Goal: Obtain resource: Download file/media

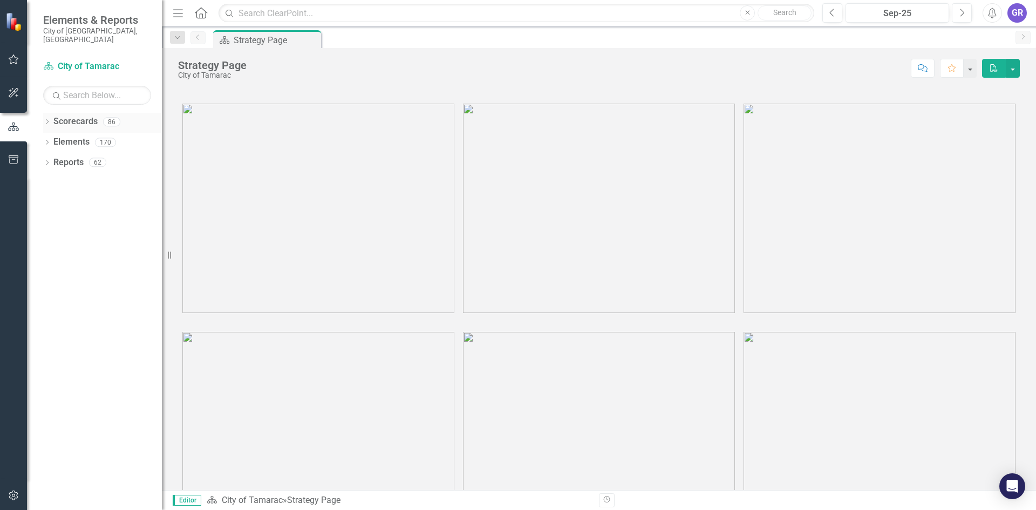
click at [46, 120] on icon "Dropdown" at bounding box center [47, 123] width 8 height 6
click at [50, 139] on icon "Dropdown" at bounding box center [53, 142] width 8 height 6
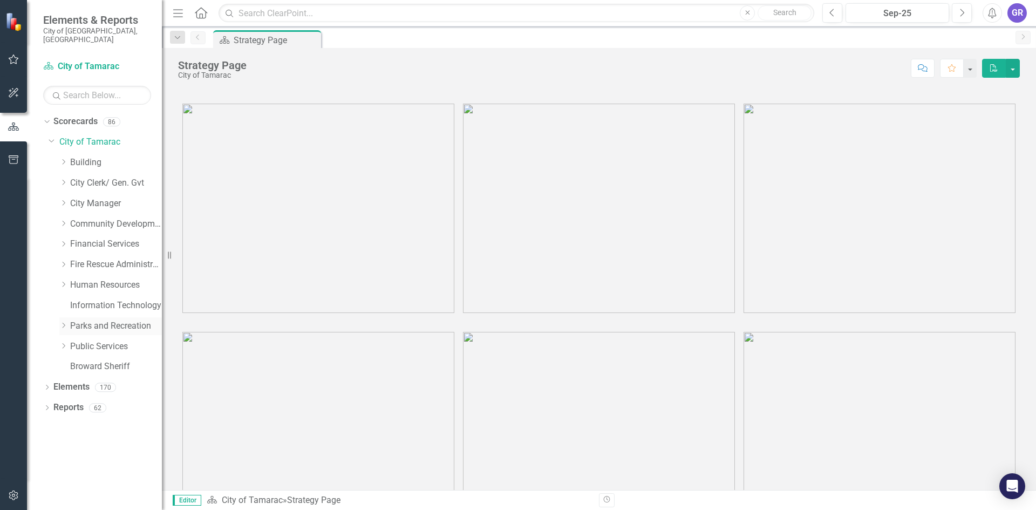
click at [66, 322] on icon "Dropdown" at bounding box center [63, 325] width 8 height 6
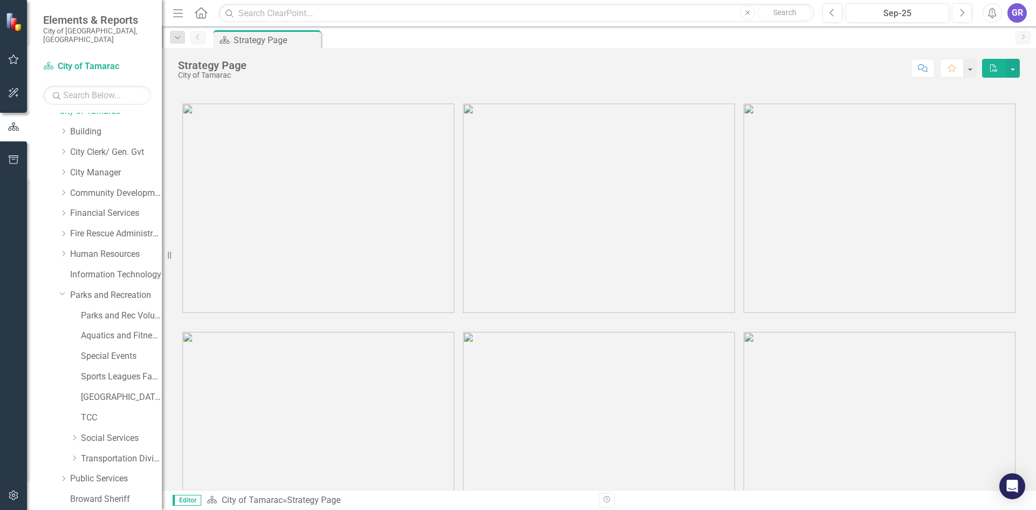
scroll to position [64, 0]
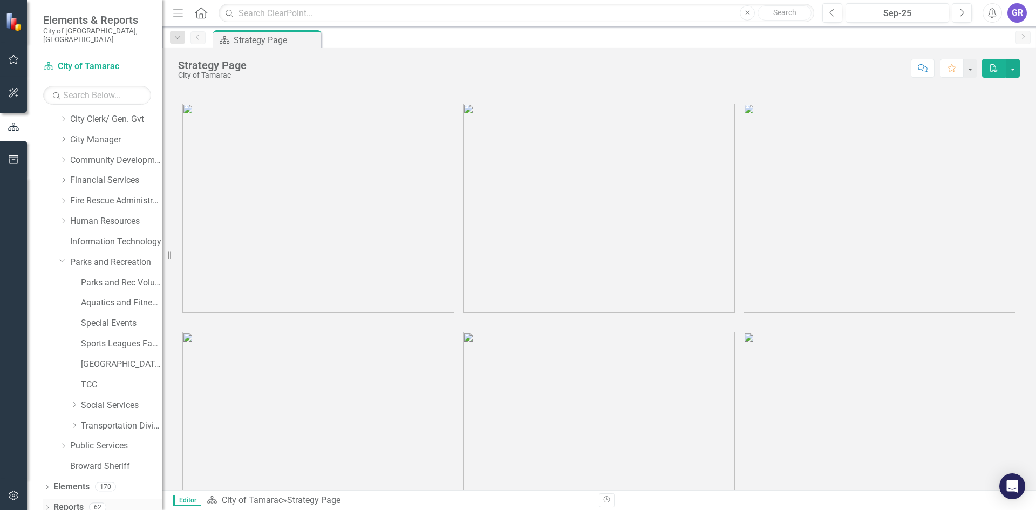
click at [47, 505] on icon "Dropdown" at bounding box center [47, 508] width 8 height 6
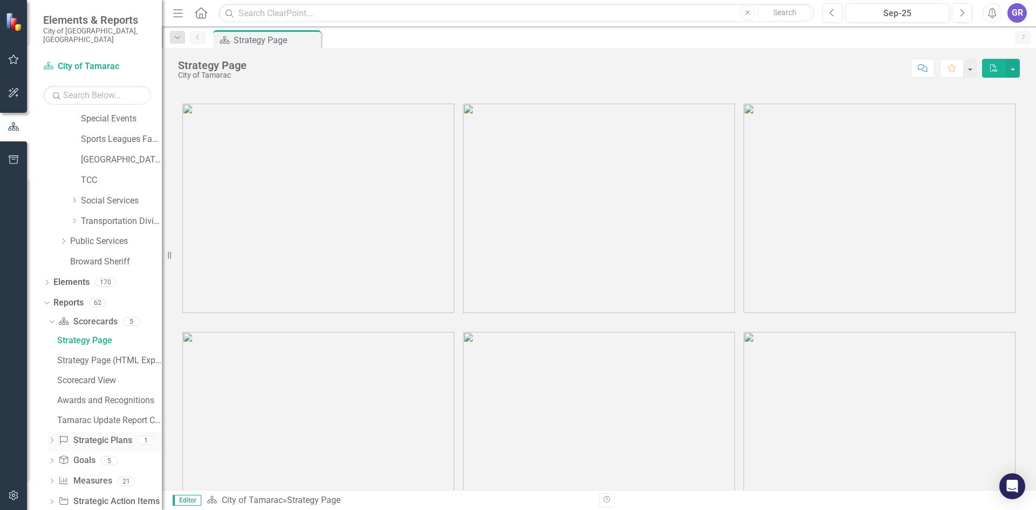
scroll to position [299, 0]
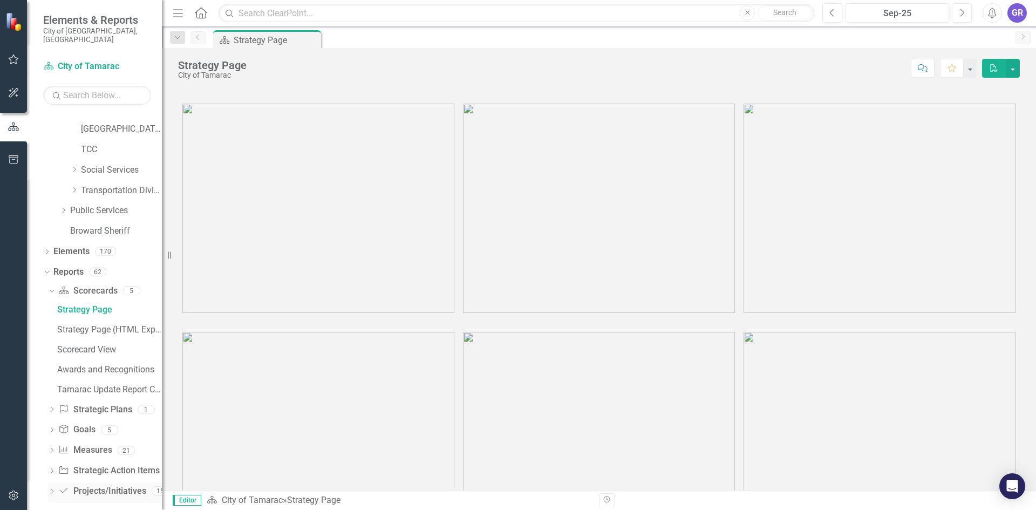
click at [53, 489] on icon at bounding box center [52, 491] width 3 height 5
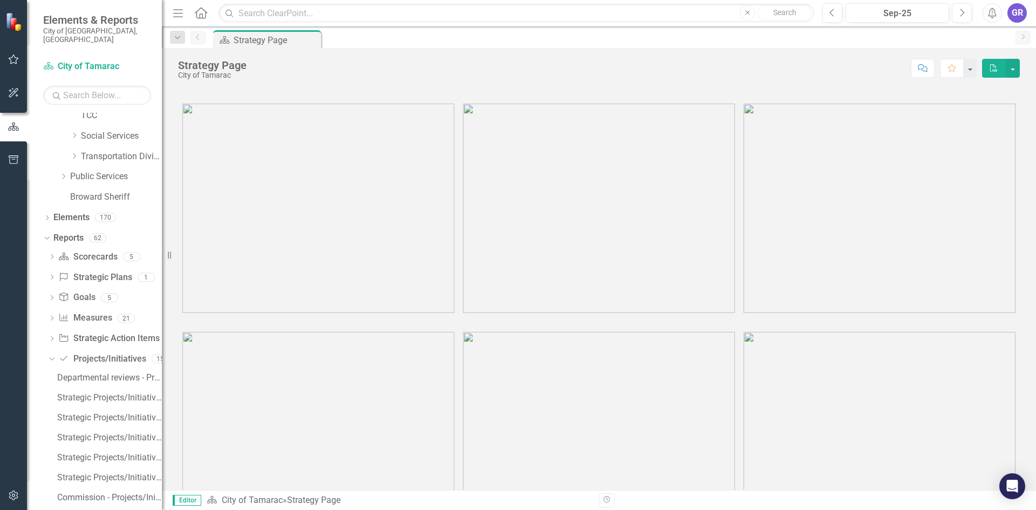
scroll to position [498, 0]
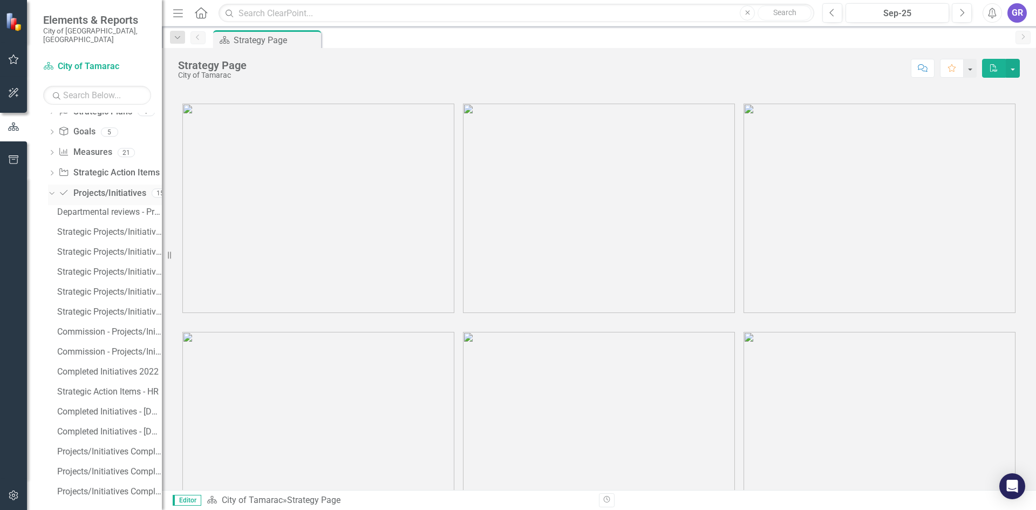
click at [52, 189] on icon "Dropdown" at bounding box center [50, 193] width 6 height 8
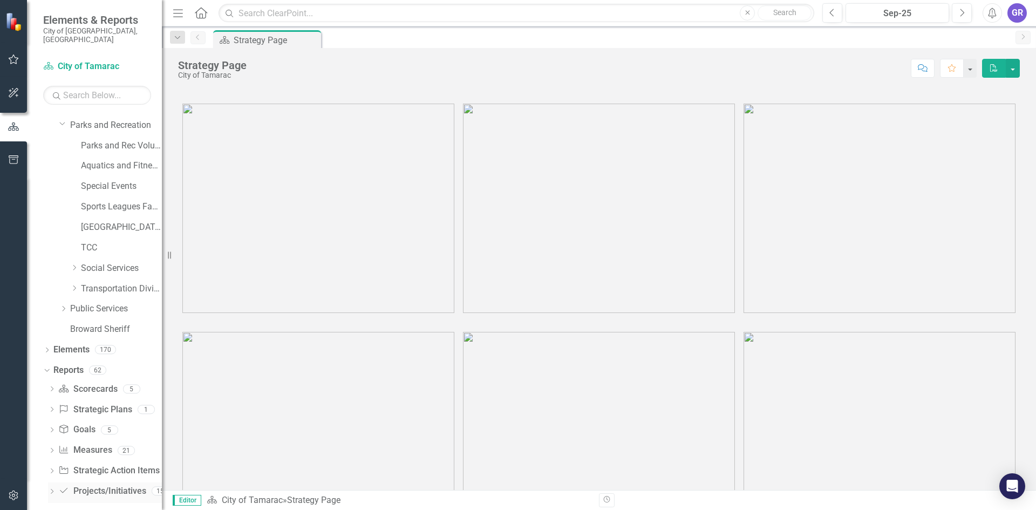
click at [65, 486] on link "Project/Initiative Projects/Initiatives" at bounding box center [101, 491] width 87 height 12
click at [52, 489] on icon at bounding box center [52, 491] width 3 height 5
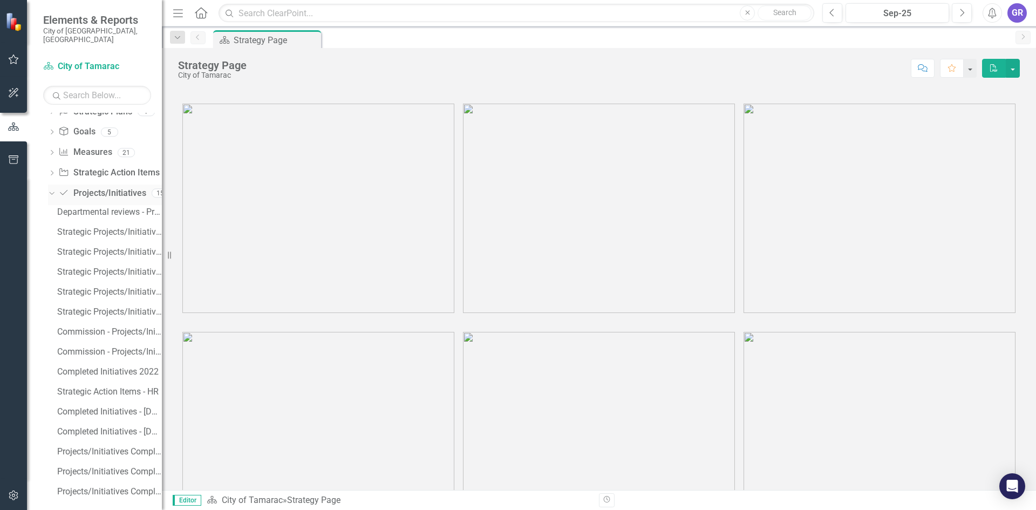
click at [119, 187] on link "Project/Initiative Projects/Initiatives" at bounding box center [101, 193] width 87 height 12
click at [118, 187] on link "Project/Initiative Projects/Initiatives" at bounding box center [101, 193] width 87 height 12
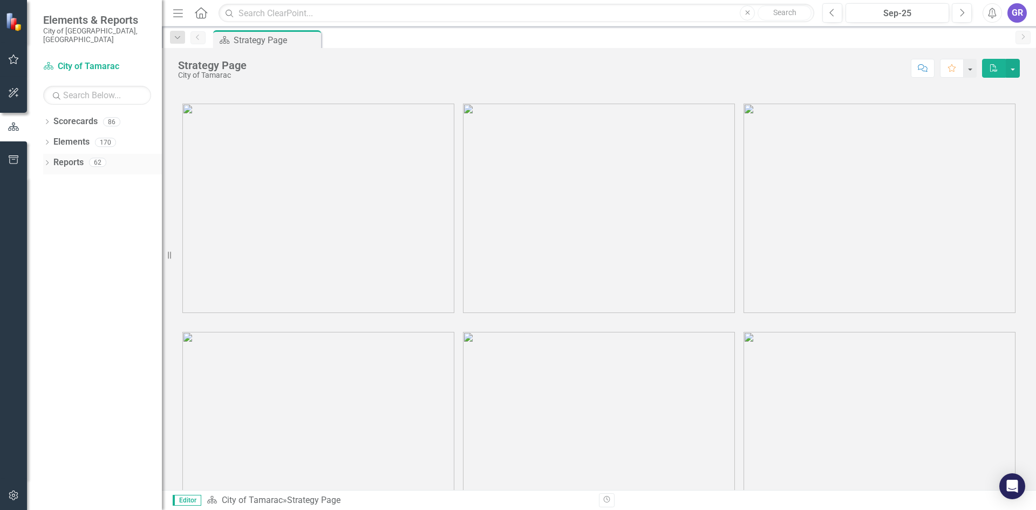
click at [47, 161] on icon "Dropdown" at bounding box center [47, 164] width 8 height 6
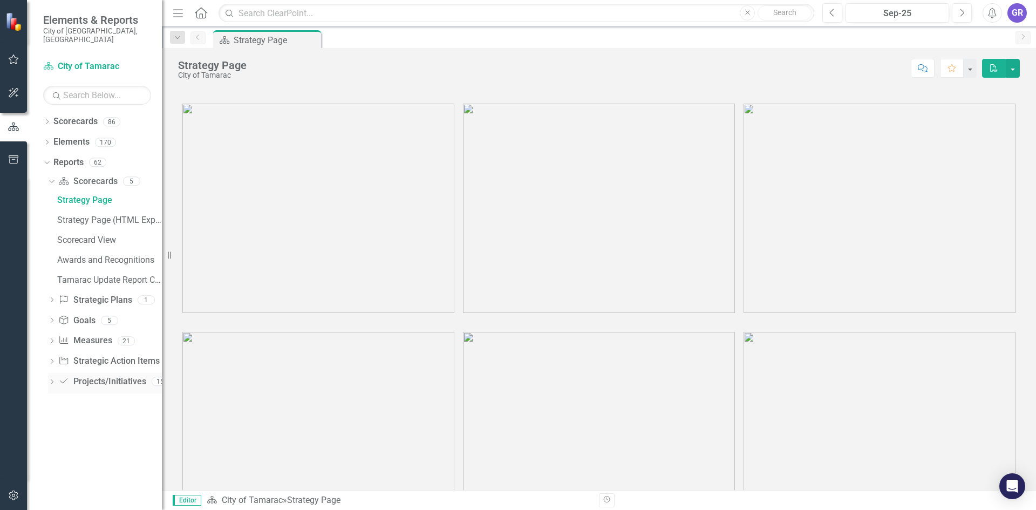
click at [52, 380] on icon "Dropdown" at bounding box center [52, 383] width 8 height 6
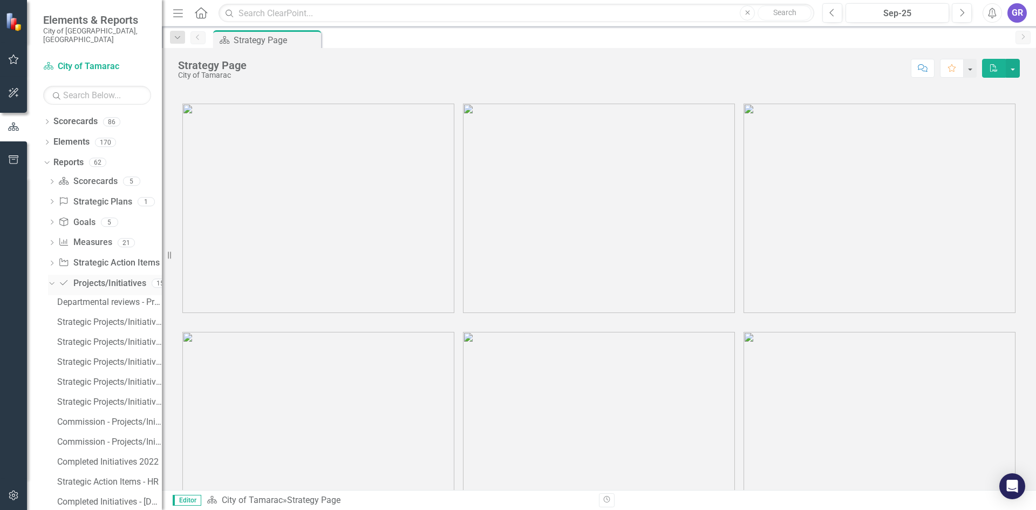
click at [51, 279] on icon "Dropdown" at bounding box center [50, 283] width 6 height 8
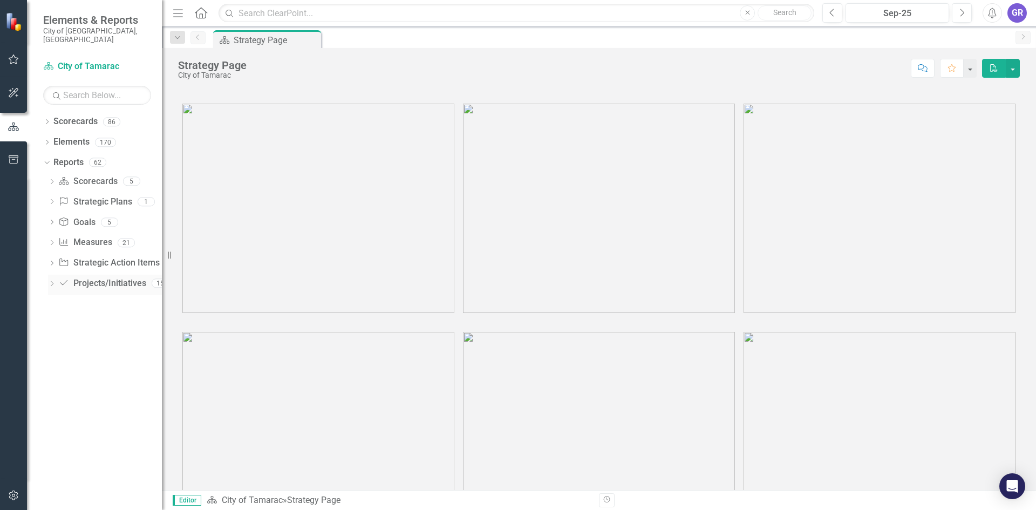
click at [105, 277] on link "Project/Initiative Projects/Initiatives" at bounding box center [101, 283] width 87 height 12
drag, startPoint x: 62, startPoint y: 277, endPoint x: 53, endPoint y: 277, distance: 8.1
click at [59, 278] on icon "Project/Initiative" at bounding box center [63, 282] width 11 height 9
click at [49, 282] on icon "Dropdown" at bounding box center [52, 285] width 8 height 6
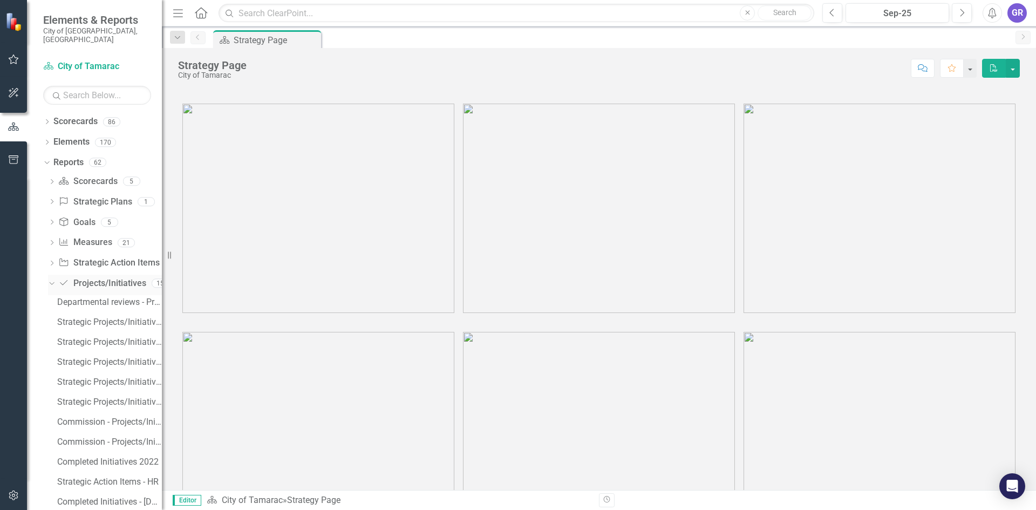
click at [49, 279] on icon "Dropdown" at bounding box center [50, 283] width 6 height 8
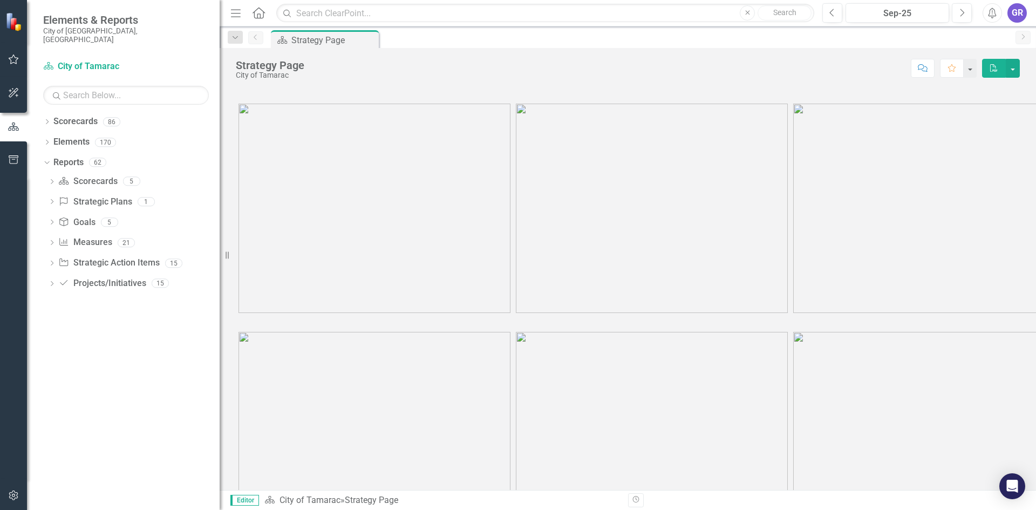
drag, startPoint x: 162, startPoint y: 246, endPoint x: 220, endPoint y: 242, distance: 57.8
click at [220, 242] on div "Resize" at bounding box center [224, 255] width 9 height 510
click at [53, 280] on div "Dropdown" at bounding box center [52, 284] width 8 height 9
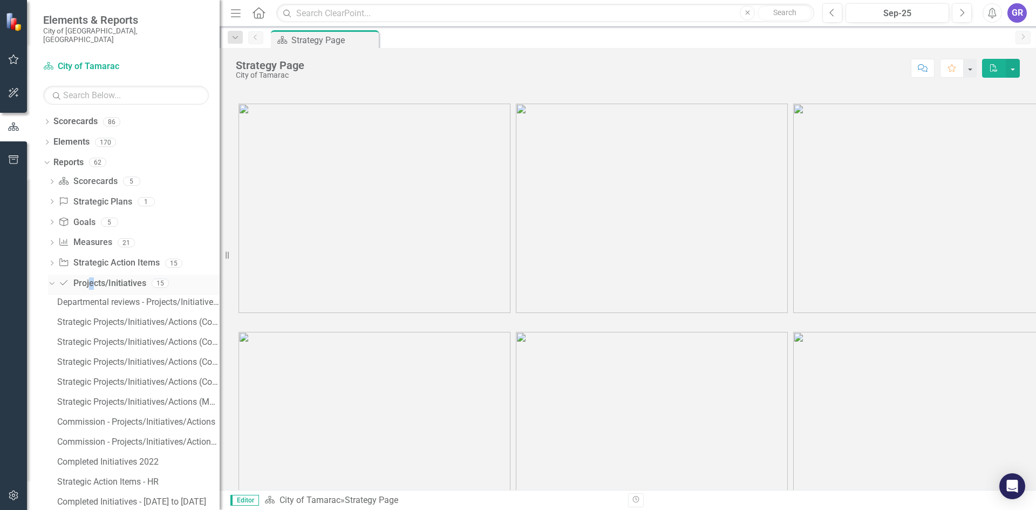
click at [93, 278] on link "Project/Initiative Projects/Initiatives" at bounding box center [101, 283] width 87 height 12
click at [162, 279] on div "15" at bounding box center [160, 283] width 17 height 9
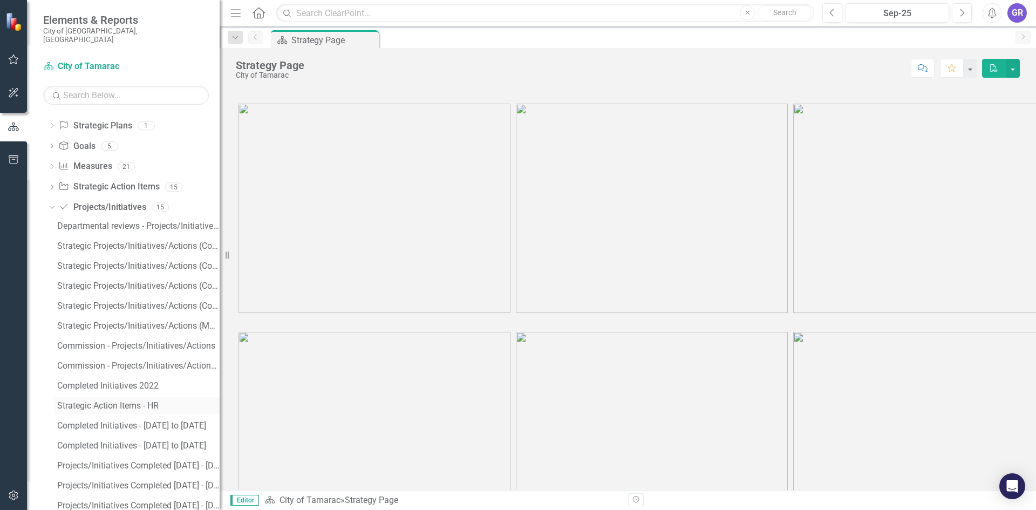
scroll to position [91, 0]
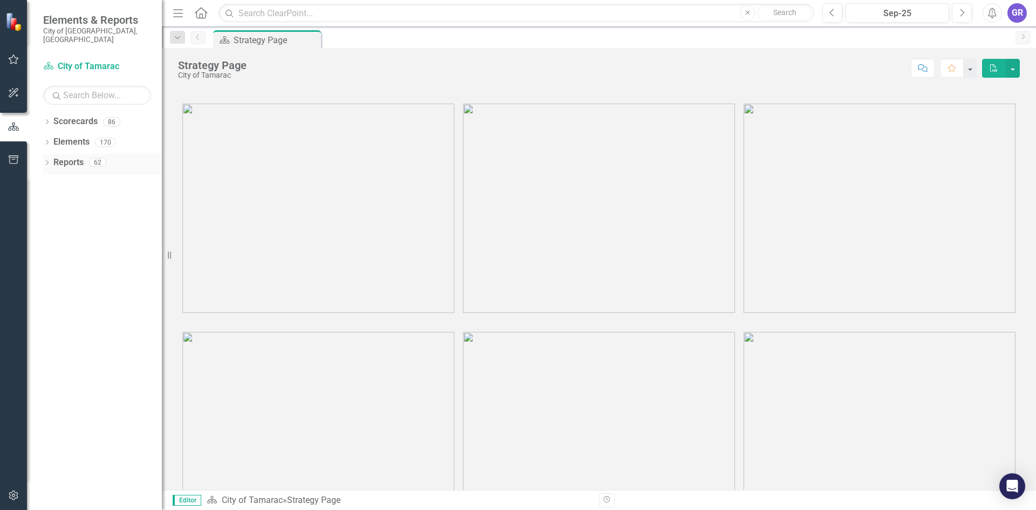
click at [48, 160] on icon at bounding box center [47, 162] width 3 height 5
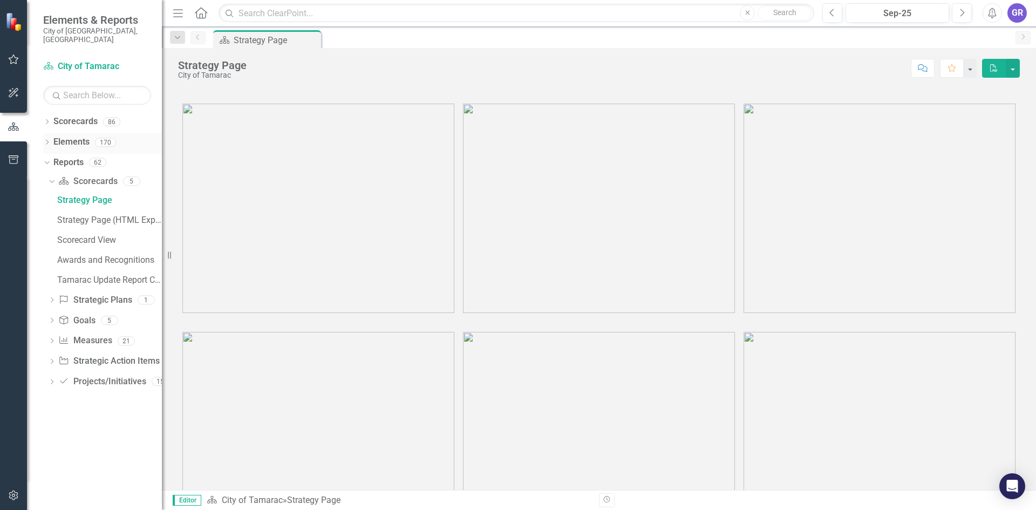
click at [46, 140] on icon "Dropdown" at bounding box center [47, 143] width 8 height 6
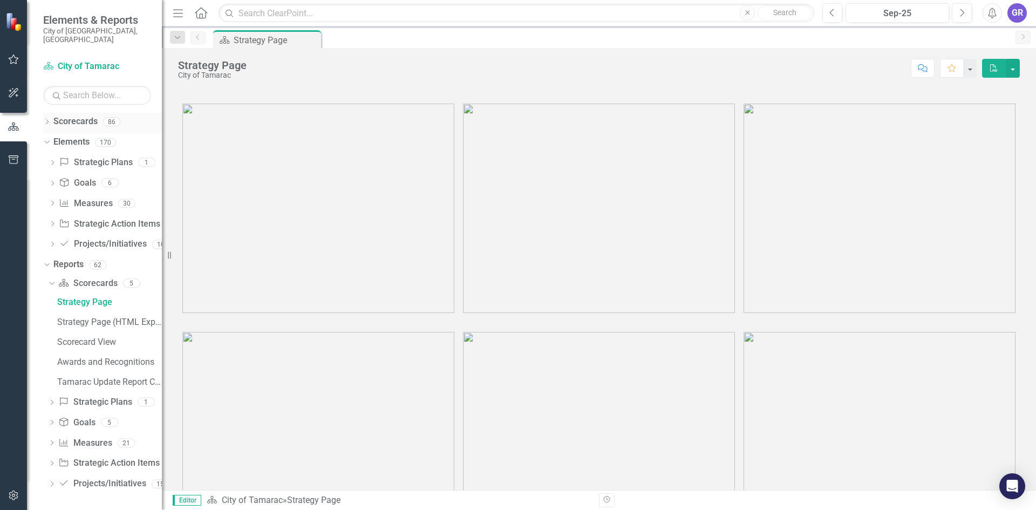
click at [49, 119] on div "Dropdown" at bounding box center [47, 123] width 8 height 9
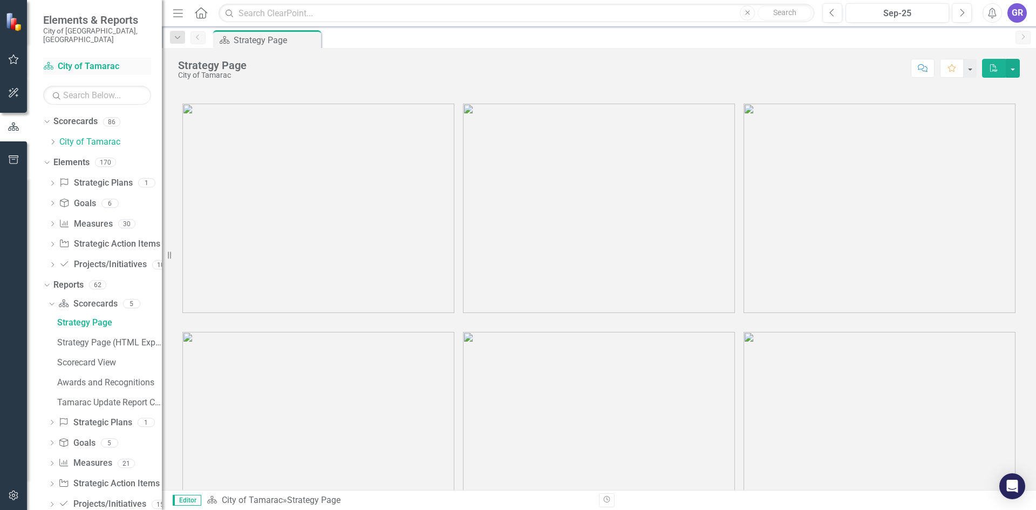
click at [93, 60] on link "Scorecard City of Tamarac" at bounding box center [97, 66] width 108 height 12
click at [54, 139] on icon "Dropdown" at bounding box center [53, 142] width 8 height 6
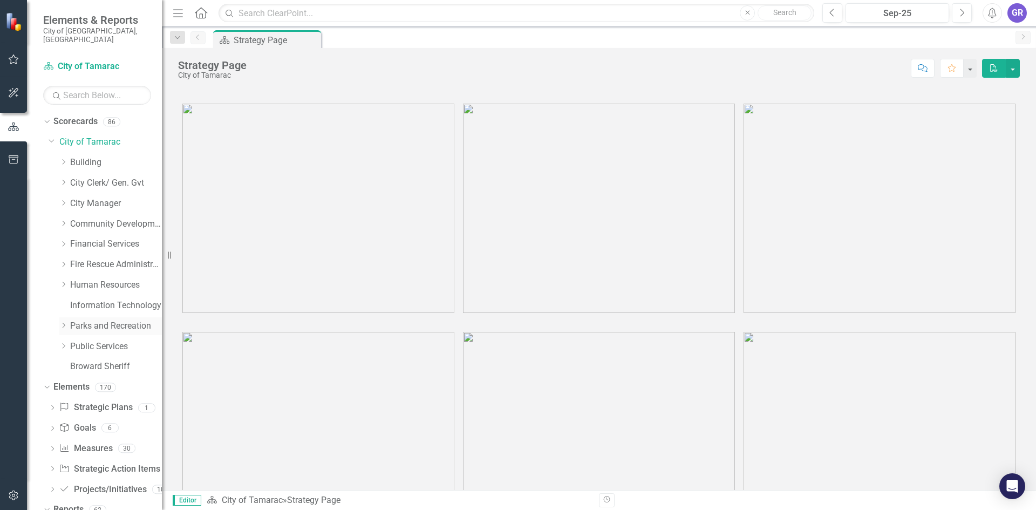
click at [97, 320] on link "Parks and Recreation" at bounding box center [116, 326] width 92 height 12
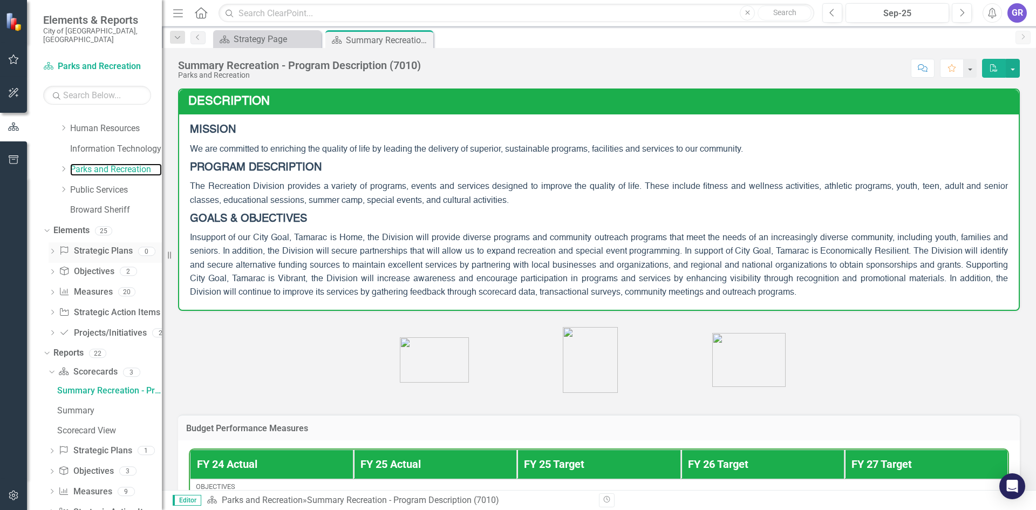
scroll to position [198, 0]
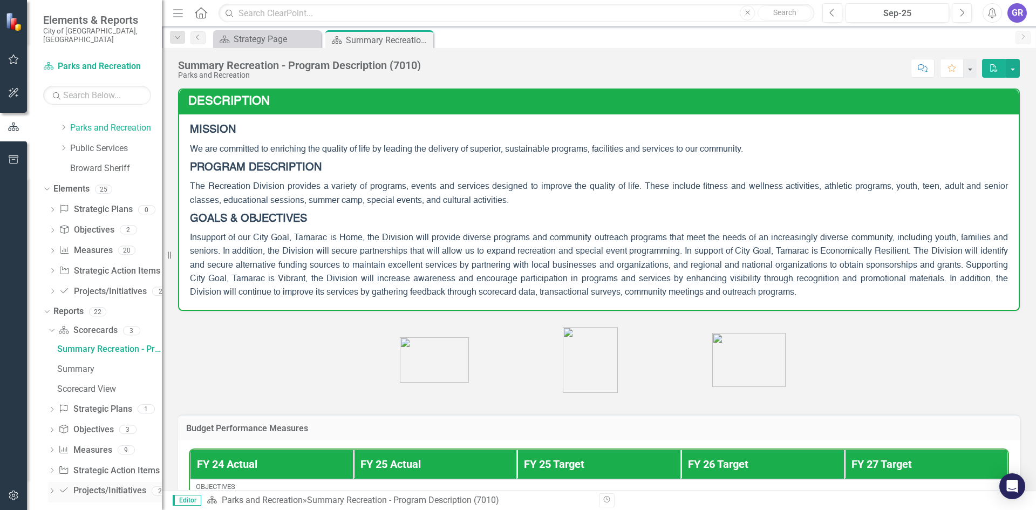
click at [52, 489] on icon "Dropdown" at bounding box center [52, 492] width 8 height 6
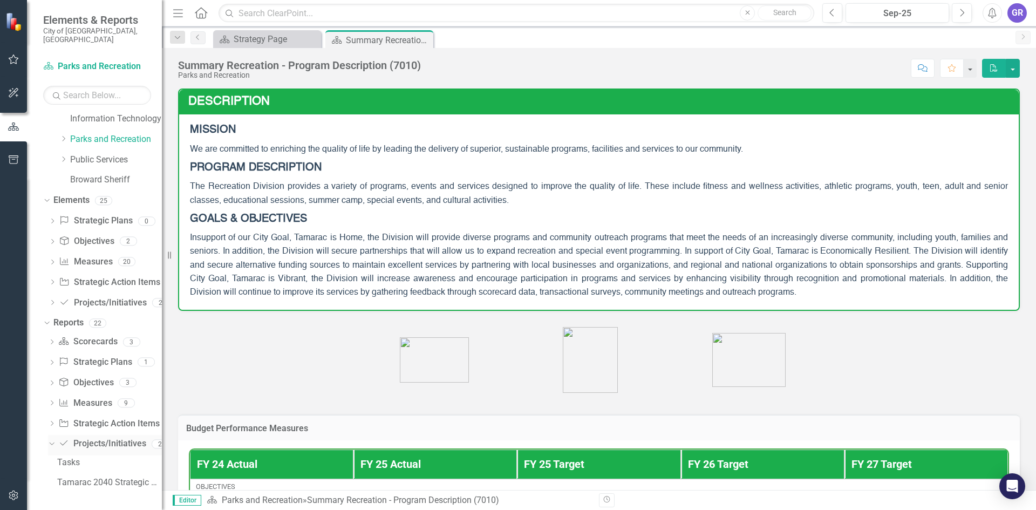
scroll to position [178, 0]
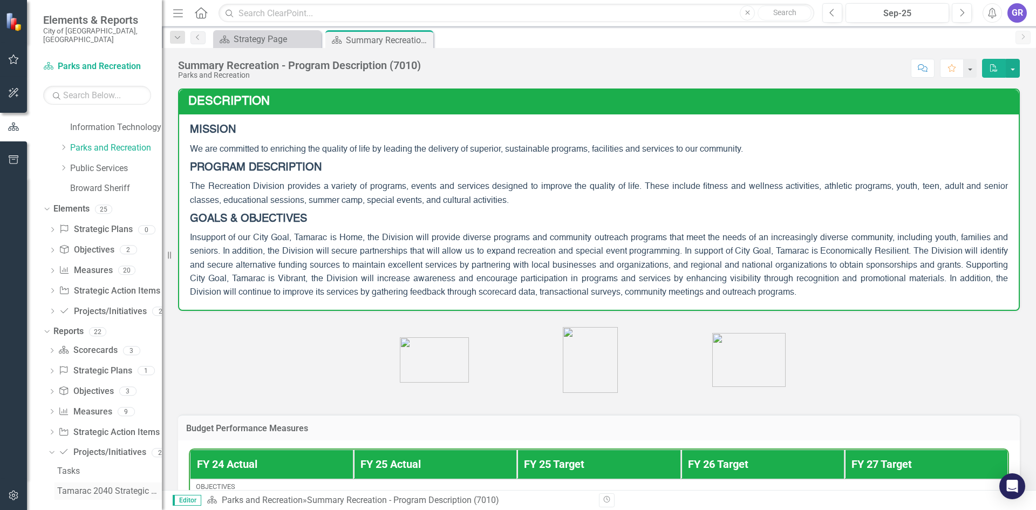
click at [90, 486] on div "Tamarac 2040 Strategic Plan - Departmental Action Plan" at bounding box center [109, 491] width 105 height 10
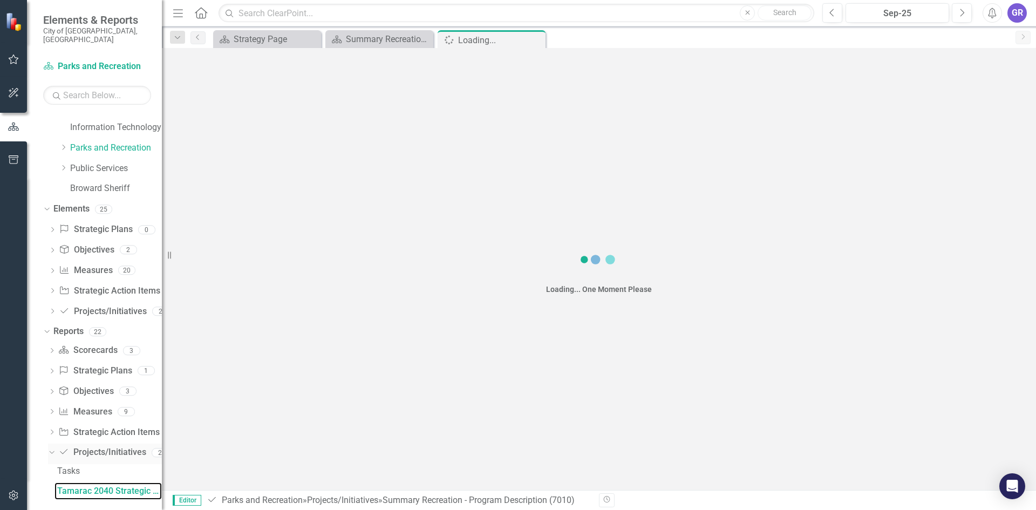
scroll to position [159, 0]
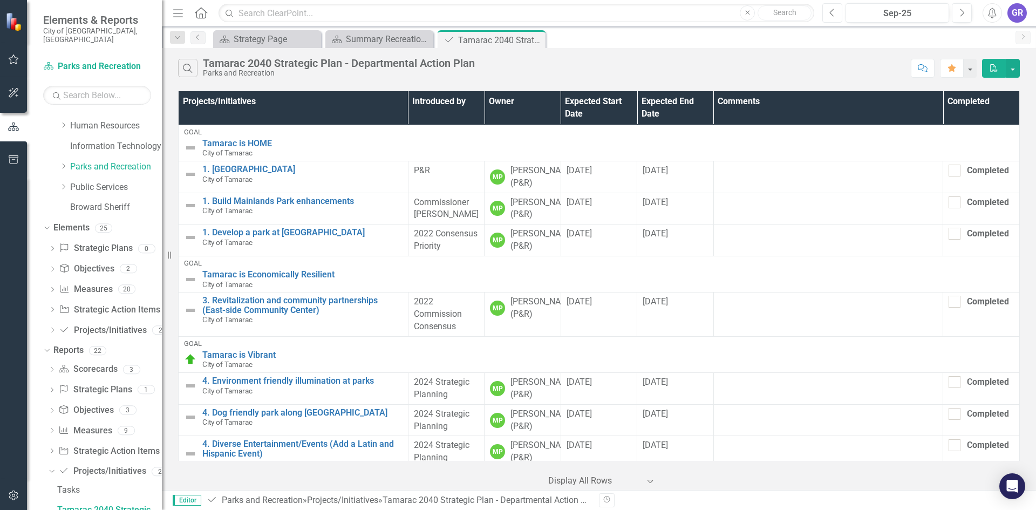
click at [836, 13] on button "Previous" at bounding box center [832, 12] width 20 height 19
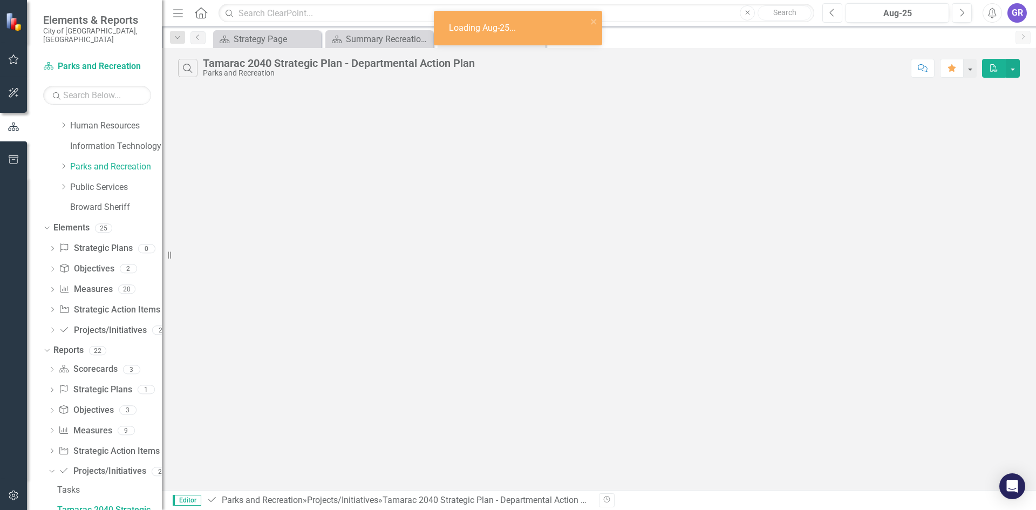
scroll to position [159, 0]
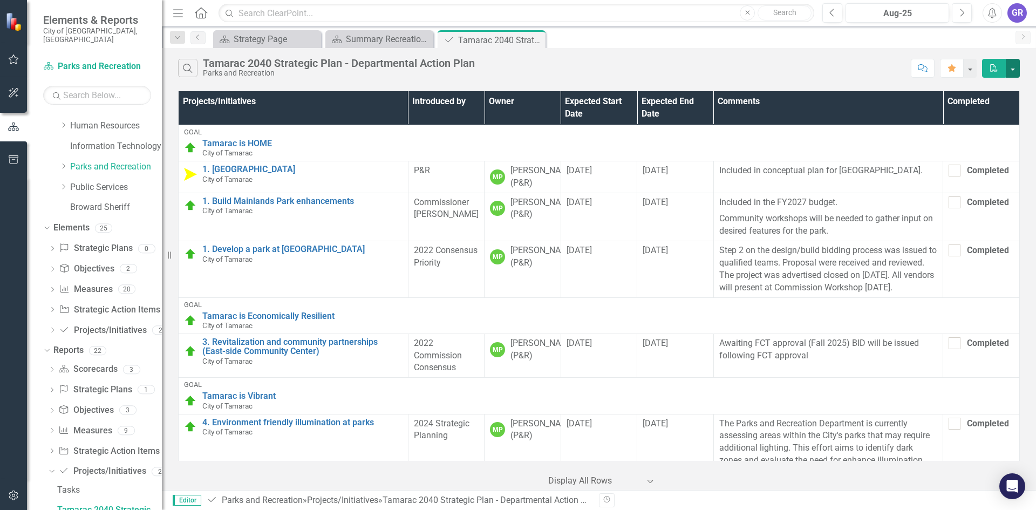
click at [1009, 69] on button "button" at bounding box center [1013, 68] width 14 height 19
click at [997, 128] on link "Email Email Page" at bounding box center [976, 128] width 85 height 20
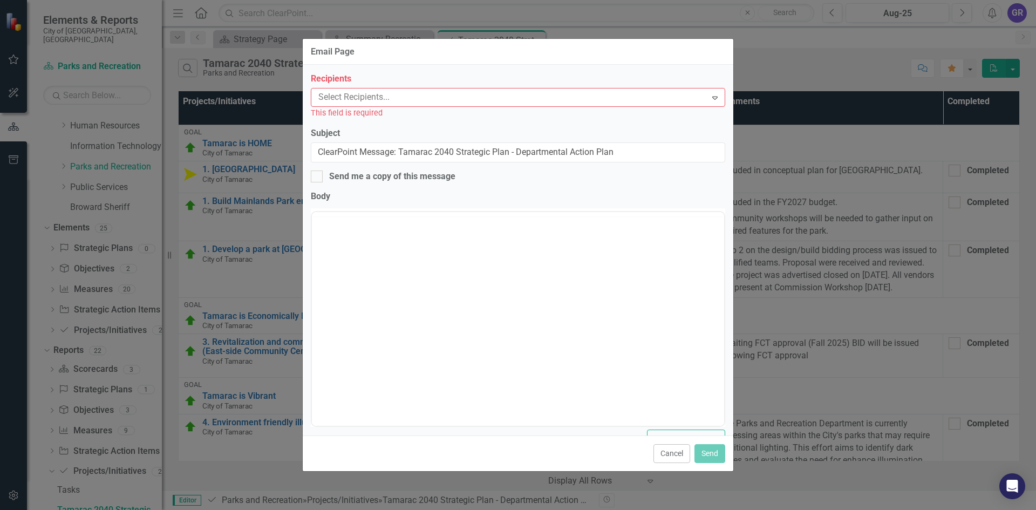
scroll to position [0, 0]
click at [674, 456] on button "Cancel" at bounding box center [671, 453] width 37 height 19
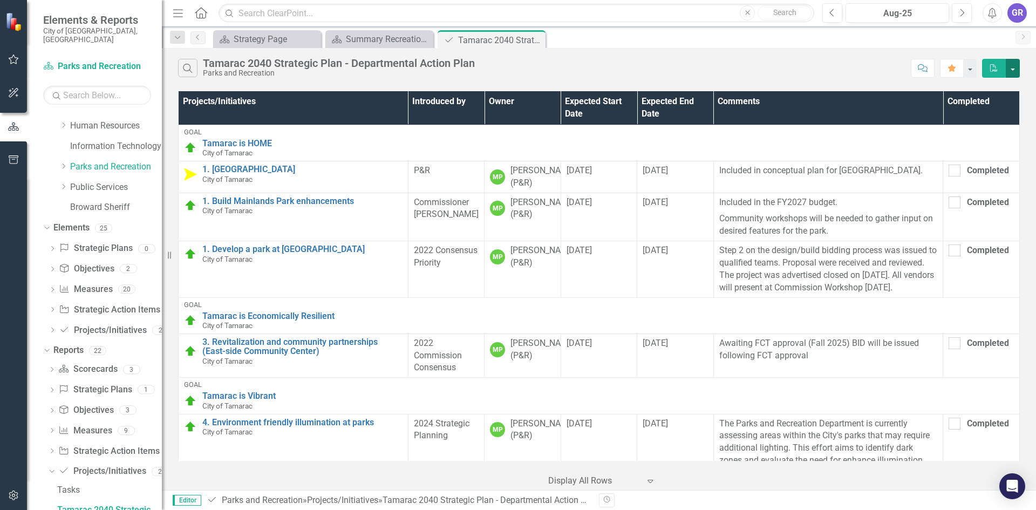
click at [1009, 60] on button "button" at bounding box center [1013, 68] width 14 height 19
click at [997, 87] on link "PDF Export to PDF" at bounding box center [976, 88] width 85 height 20
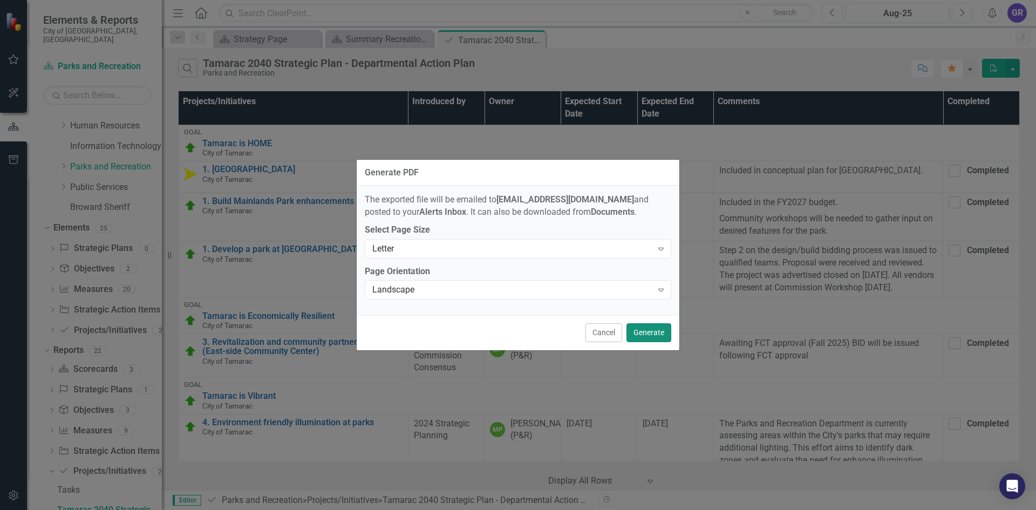
click at [664, 336] on button "Generate" at bounding box center [648, 332] width 45 height 19
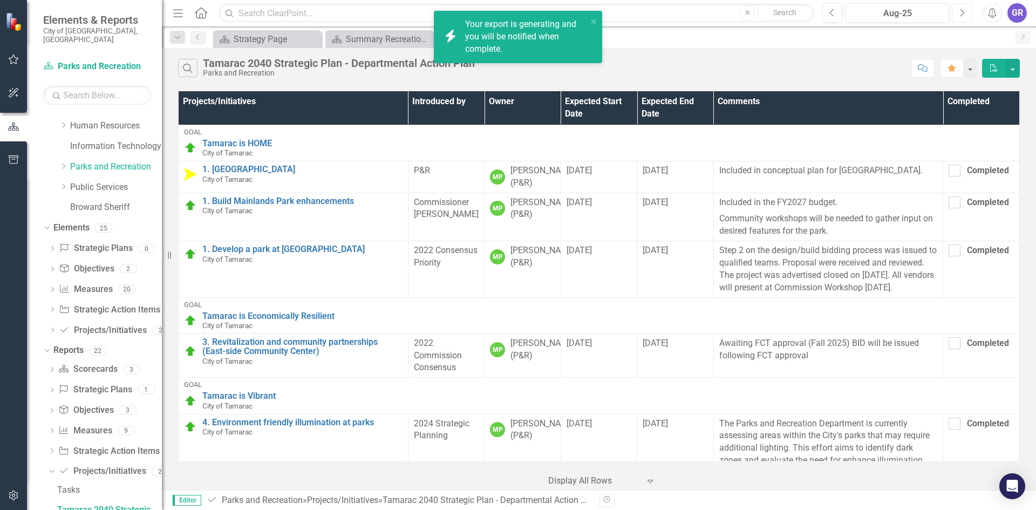
click at [963, 15] on icon "Next" at bounding box center [962, 13] width 6 height 10
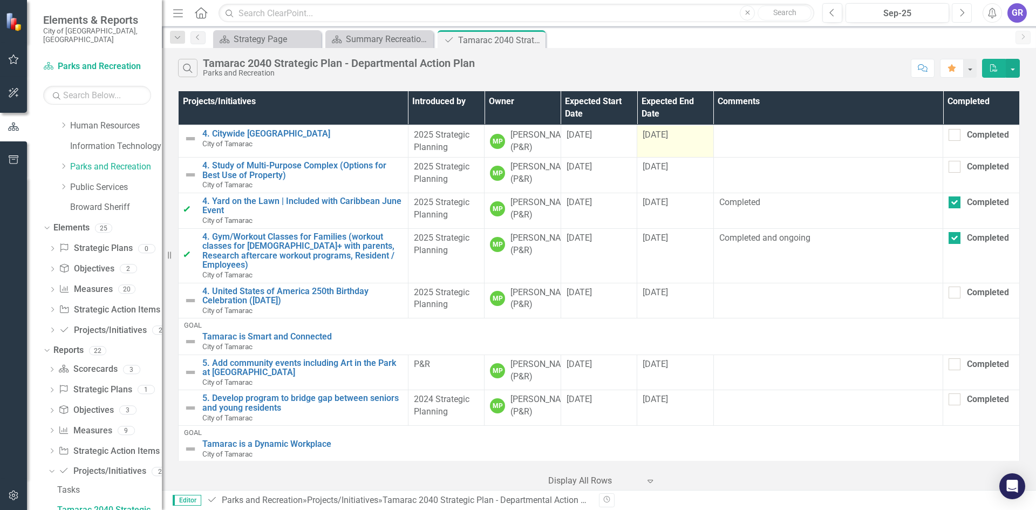
scroll to position [780, 0]
